Goal: Information Seeking & Learning: Learn about a topic

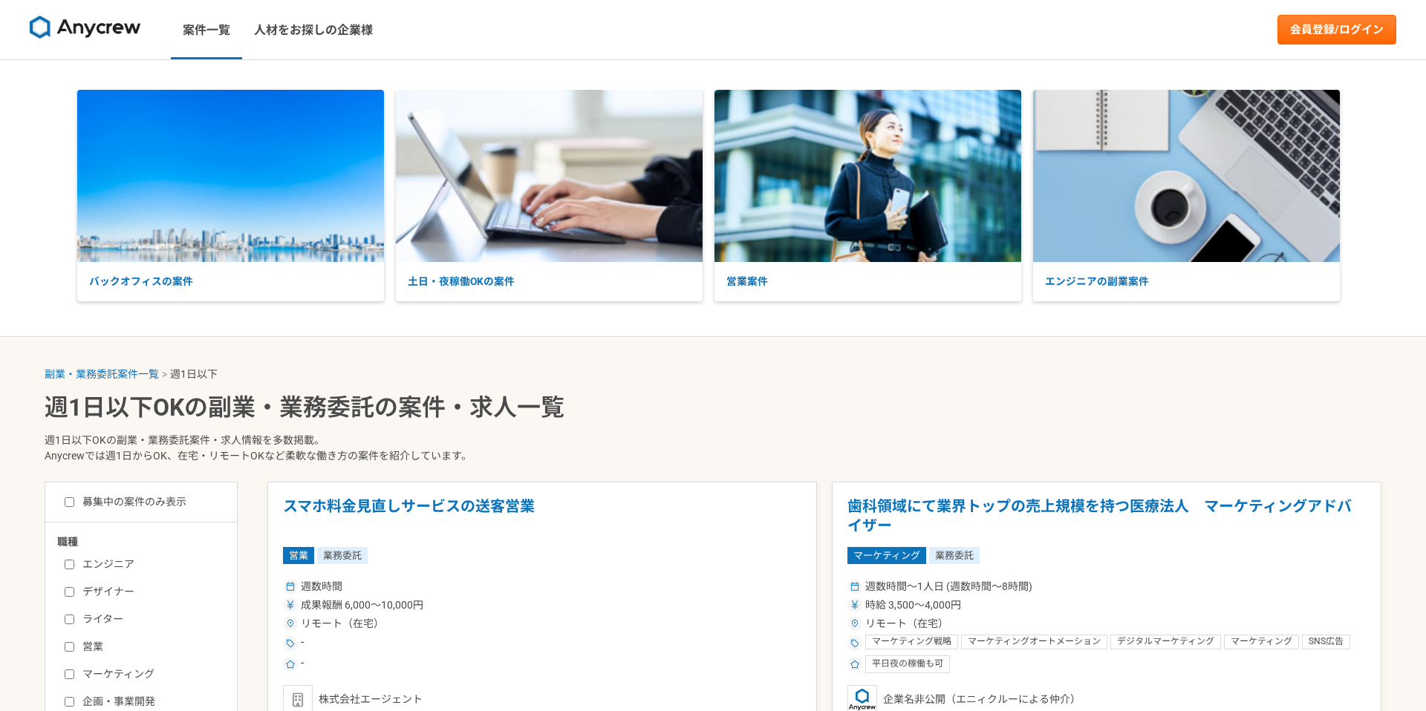
select select "1"
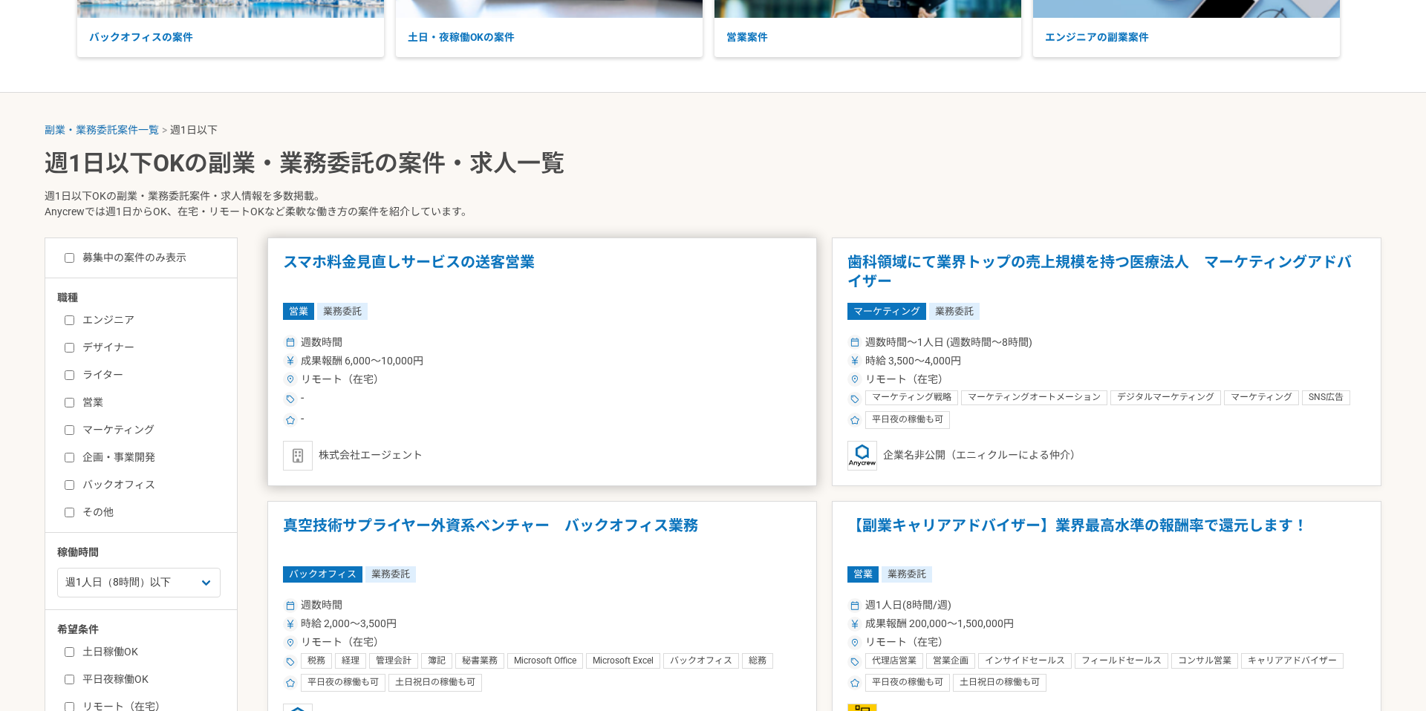
scroll to position [246, 0]
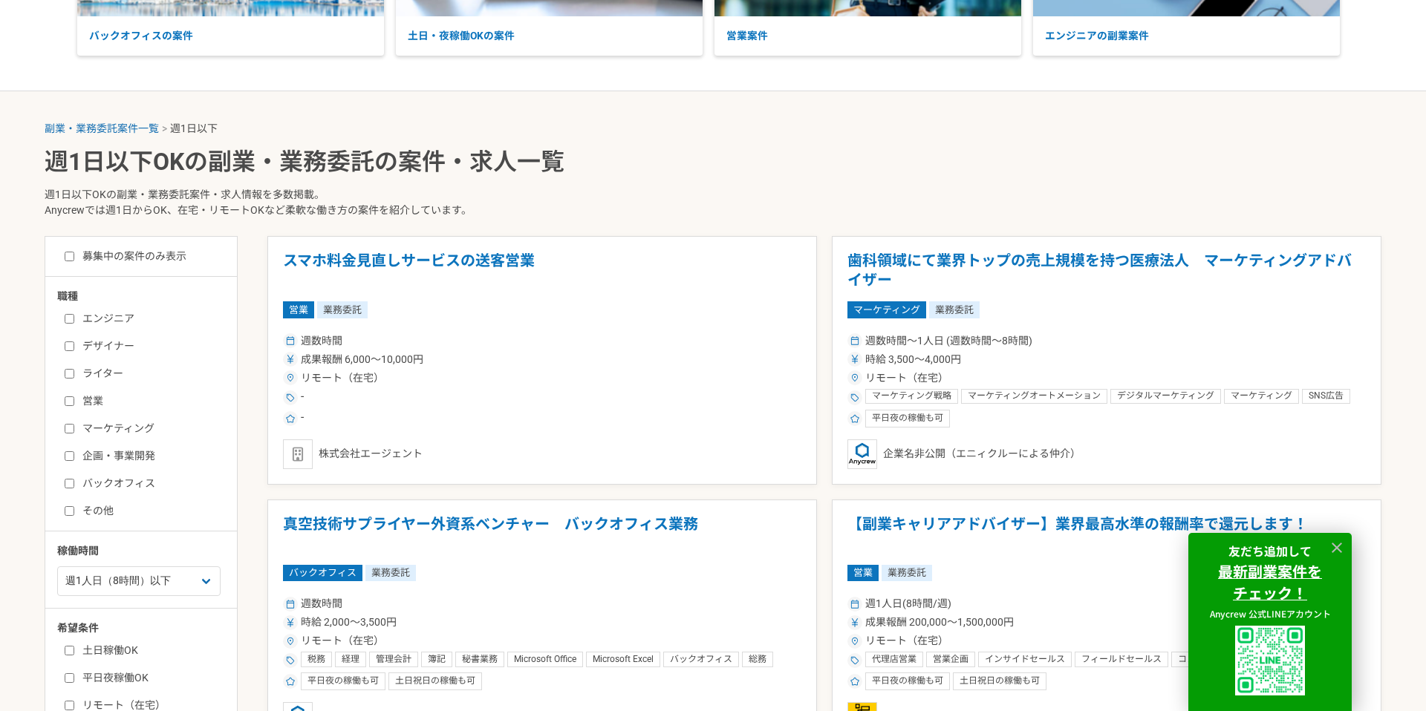
click at [68, 370] on input "ライター" at bounding box center [70, 374] width 10 height 10
checkbox input "true"
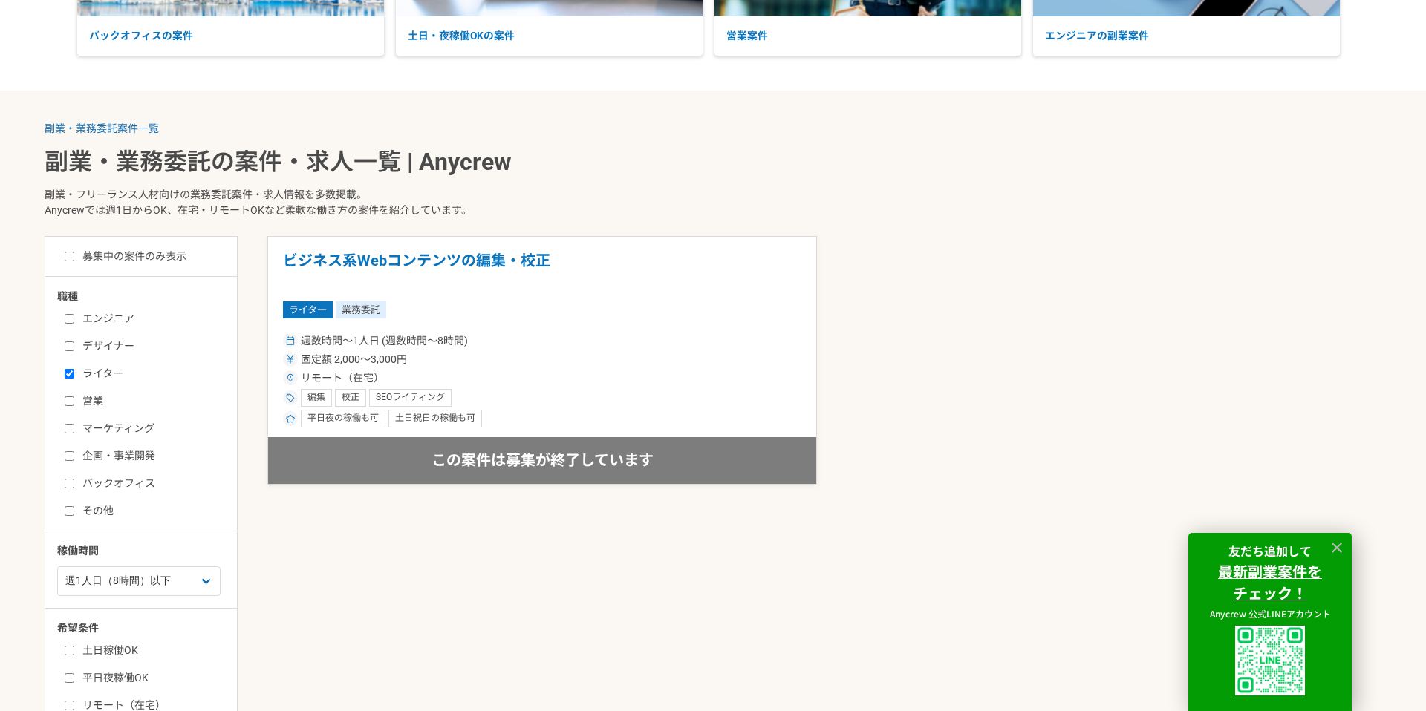
click at [68, 434] on label "マーケティング" at bounding box center [150, 429] width 171 height 16
click at [68, 434] on input "マーケティング" at bounding box center [70, 429] width 10 height 10
checkbox input "true"
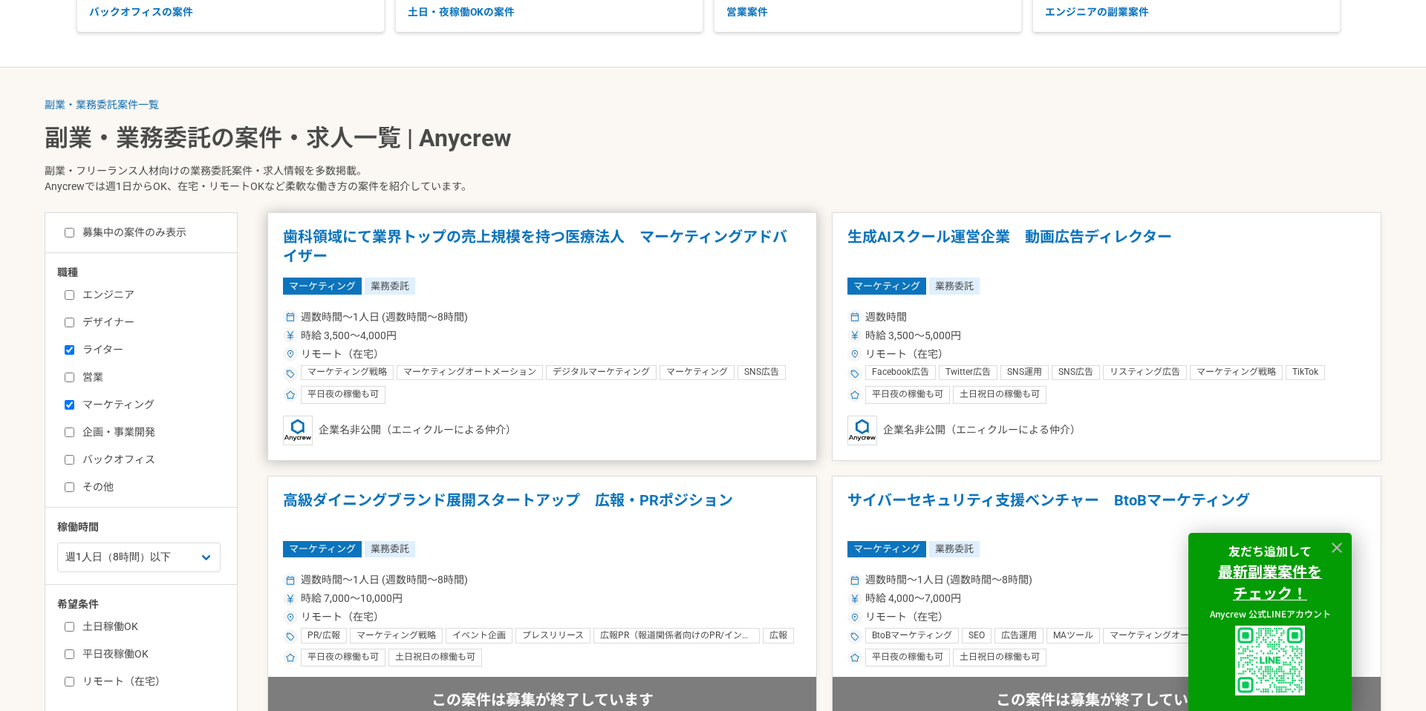
scroll to position [259, 0]
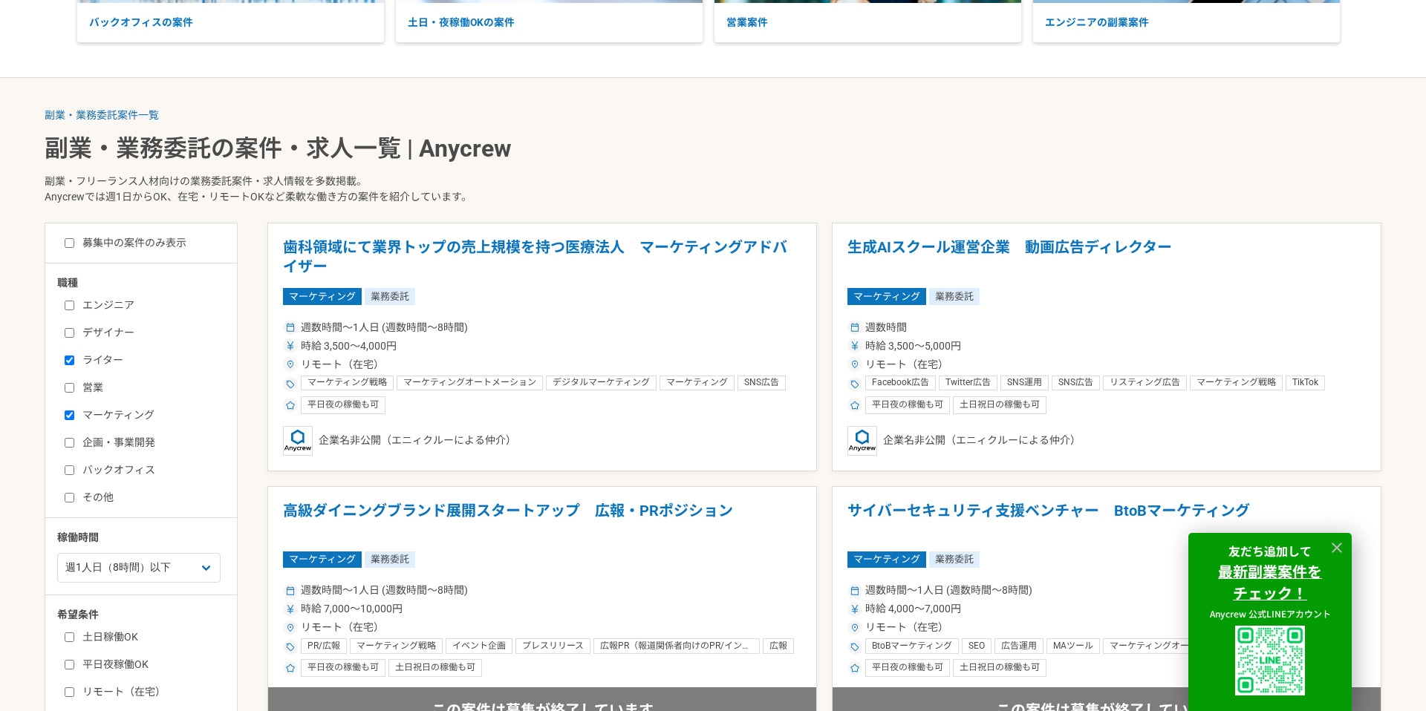
click at [74, 473] on input "バックオフィス" at bounding box center [70, 471] width 10 height 10
checkbox input "true"
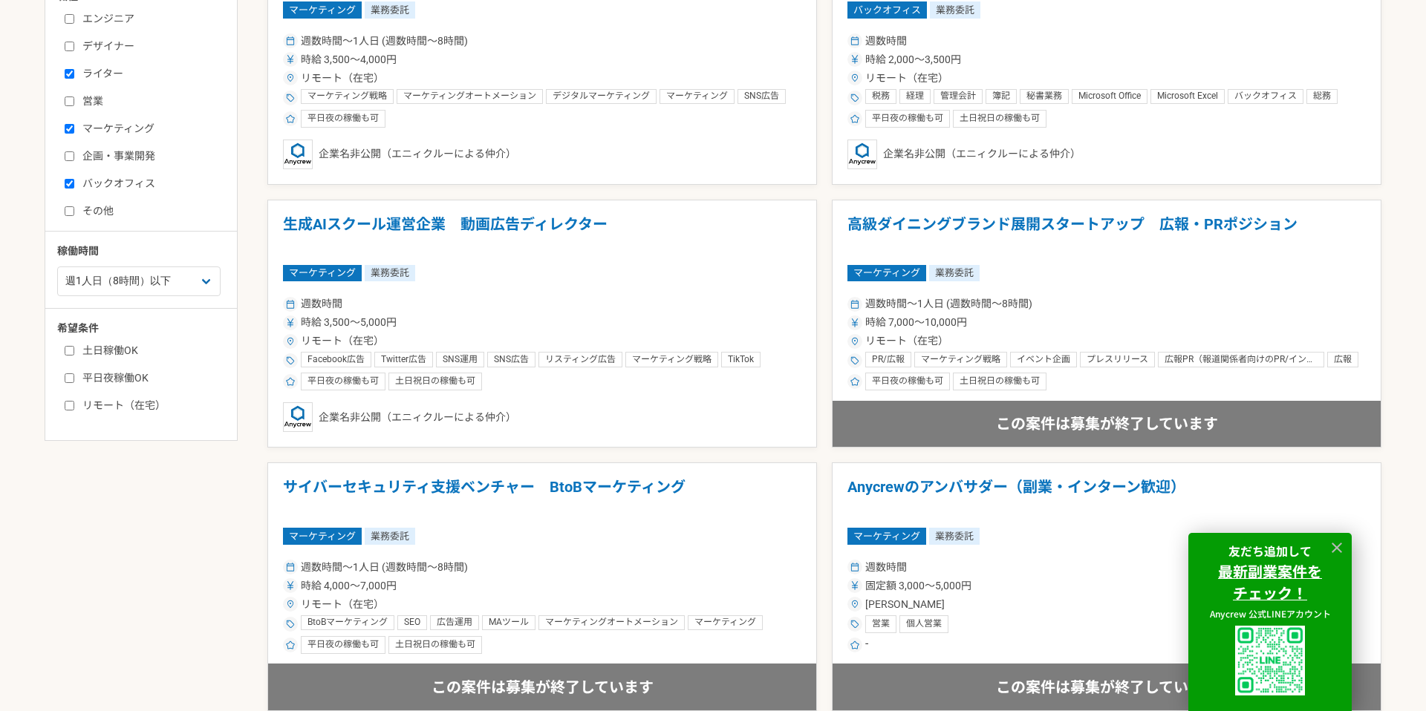
scroll to position [551, 0]
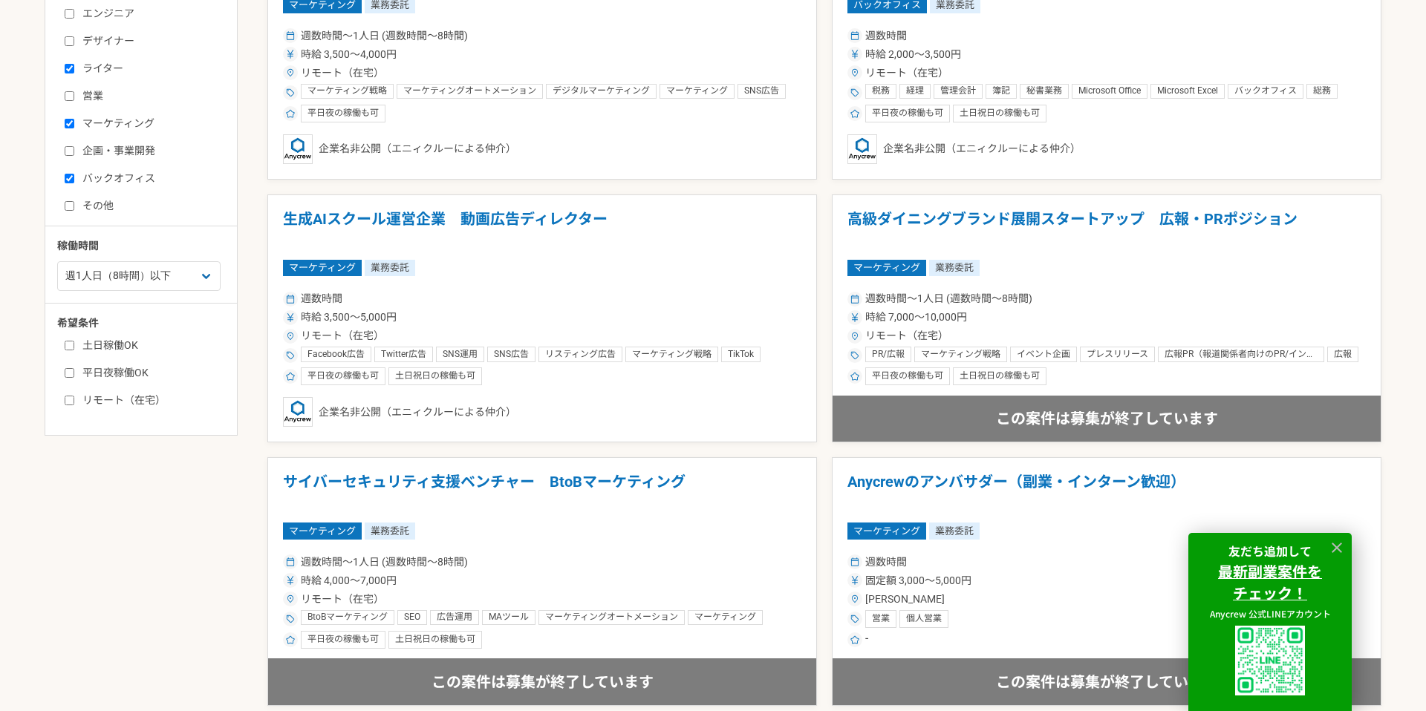
click at [68, 153] on input "企画・事業開発" at bounding box center [70, 151] width 10 height 10
checkbox input "true"
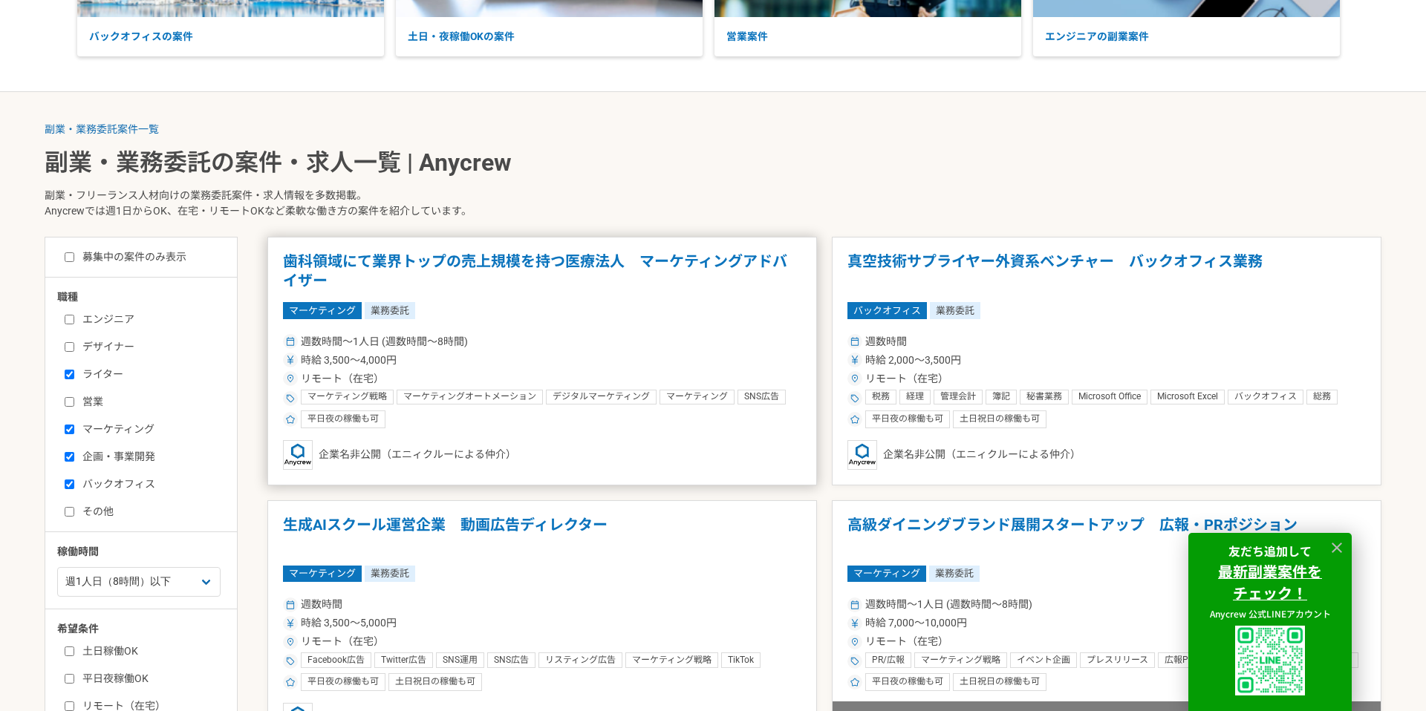
scroll to position [269, 0]
